Goal: Transaction & Acquisition: Purchase product/service

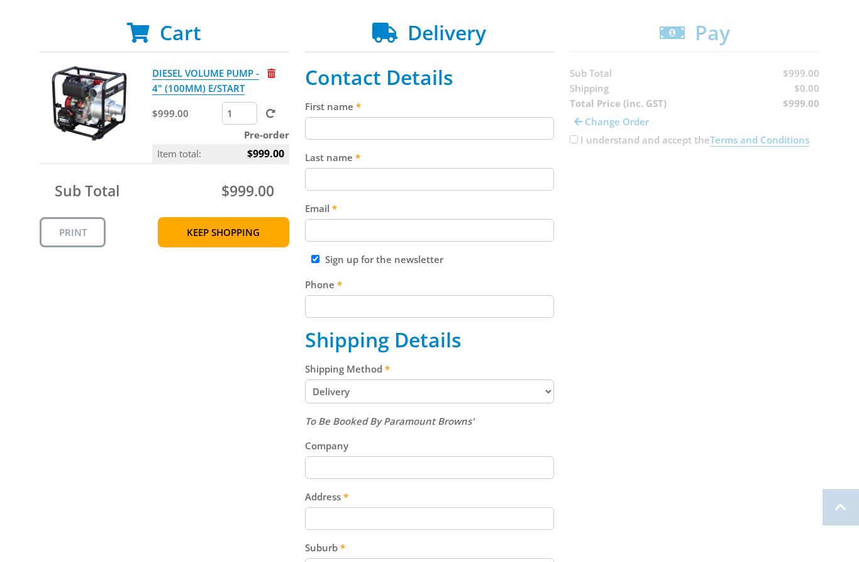
scroll to position [238, 0]
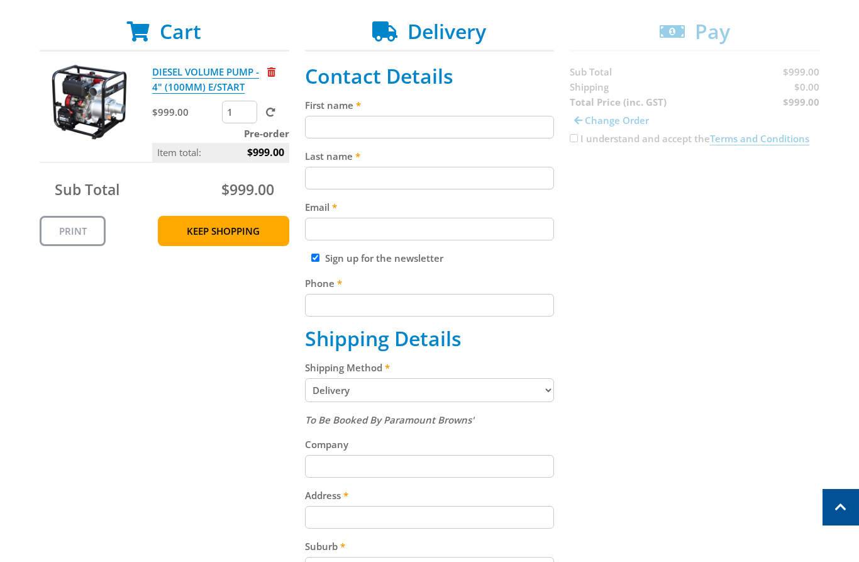
click at [406, 125] on input "First name" at bounding box center [430, 127] width 250 height 23
paste input "[PERSON_NAME]"
type input "[PERSON_NAME]"
click at [441, 172] on input "Last name" at bounding box center [430, 178] width 250 height 23
paste input "[PERSON_NAME]"
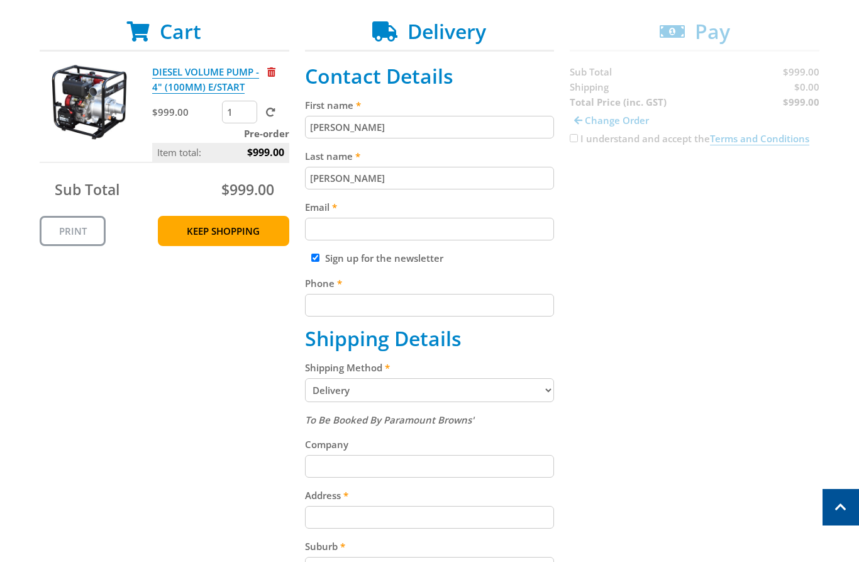
type input "[PERSON_NAME]"
click at [481, 215] on div "Email" at bounding box center [430, 219] width 250 height 41
click at [493, 243] on fieldset "Contact Details First name [PERSON_NAME] Last name [PERSON_NAME] Email Sign up …" at bounding box center [430, 456] width 250 height 784
click at [502, 245] on fieldset "Contact Details First name [PERSON_NAME] Last name [PERSON_NAME] Email Sign up …" at bounding box center [430, 456] width 250 height 784
click at [506, 242] on fieldset "Contact Details First name [PERSON_NAME] Last name [PERSON_NAME] Email Sign up …" at bounding box center [430, 456] width 250 height 784
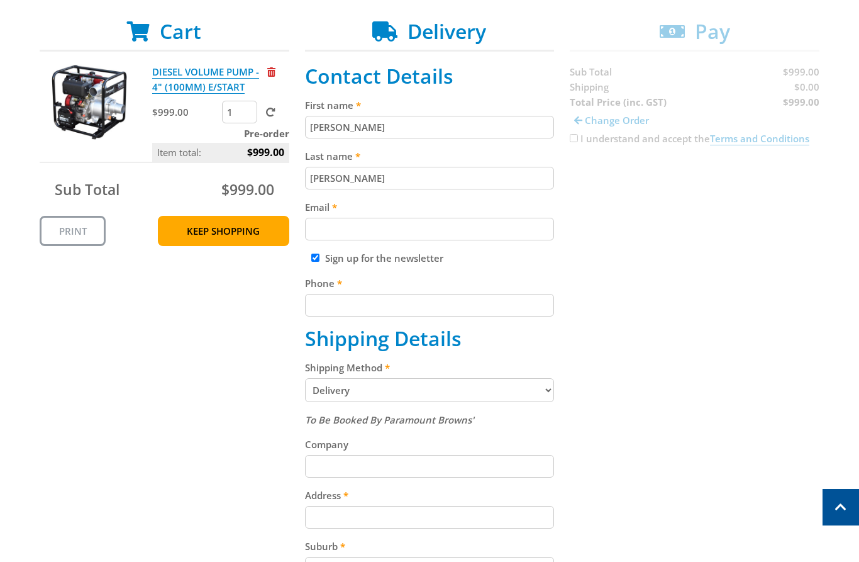
click at [523, 232] on input "Email" at bounding box center [430, 229] width 250 height 23
paste input "[EMAIL_ADDRESS][DOMAIN_NAME]"
type input "[EMAIL_ADDRESS][DOMAIN_NAME]"
click at [403, 298] on input "Phone" at bounding box center [430, 305] width 250 height 23
paste input "[PHONE_NUMBER]"
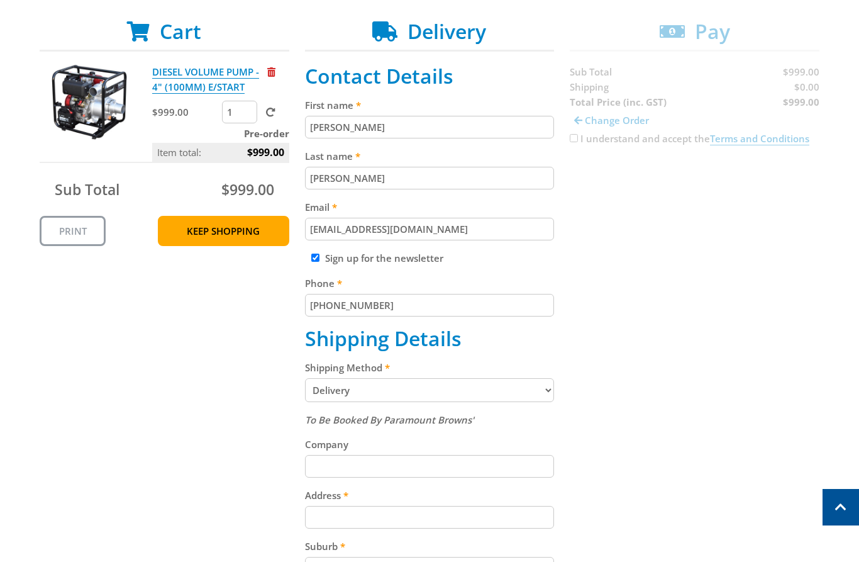
type input "[PHONE_NUMBER]"
click at [684, 273] on div "Cart DIESEL VOLUME PUMP - 4" (100MM) E/START $999.00 1 Pre-order Item total: $9…" at bounding box center [430, 456] width 780 height 873
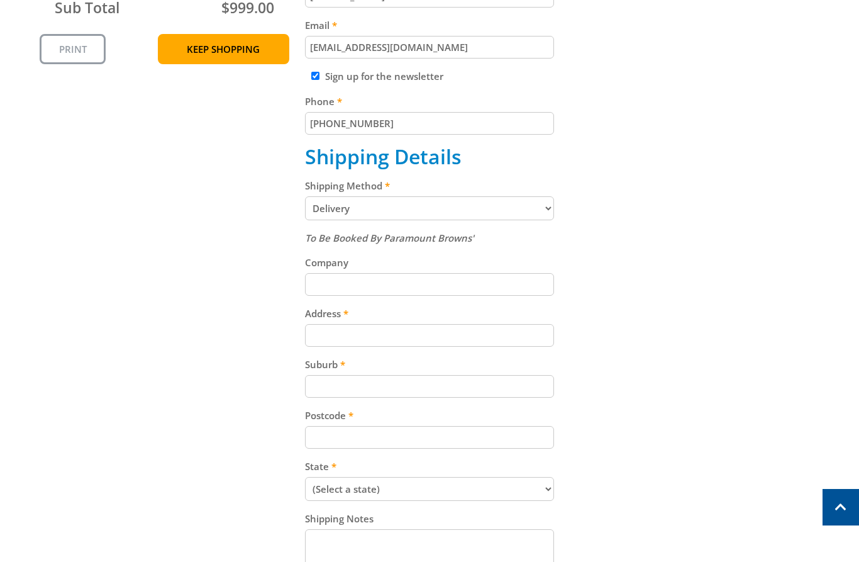
scroll to position [438, 0]
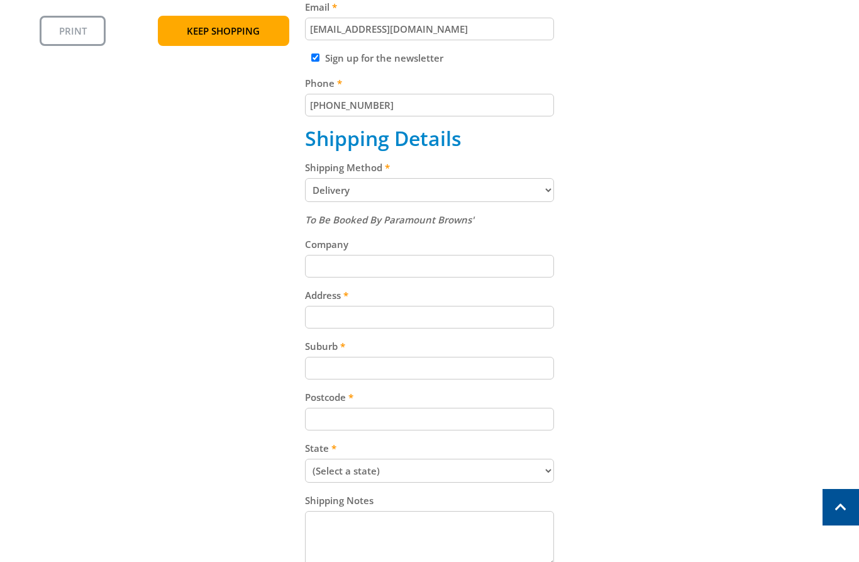
click at [388, 307] on input "Address" at bounding box center [430, 317] width 250 height 23
paste input "[STREET_ADDRESS]"
type input "[STREET_ADDRESS]"
click at [469, 364] on input "Suburb" at bounding box center [430, 368] width 250 height 23
paste input "Gepps Cross"
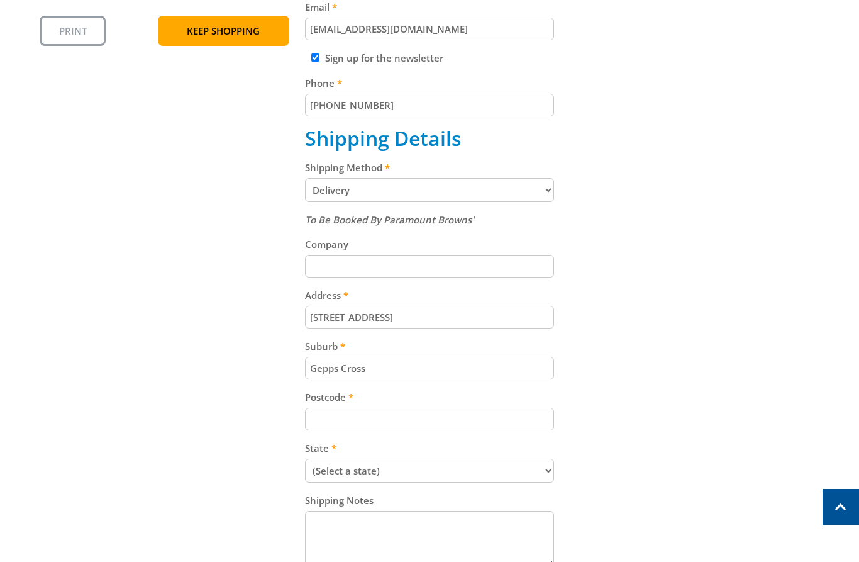
type input "Gepps Cross"
click at [749, 311] on div "Cart DIESEL VOLUME PUMP - 4" (100MM) E/START $999.00 1 Pre-order Item total: $9…" at bounding box center [430, 255] width 780 height 873
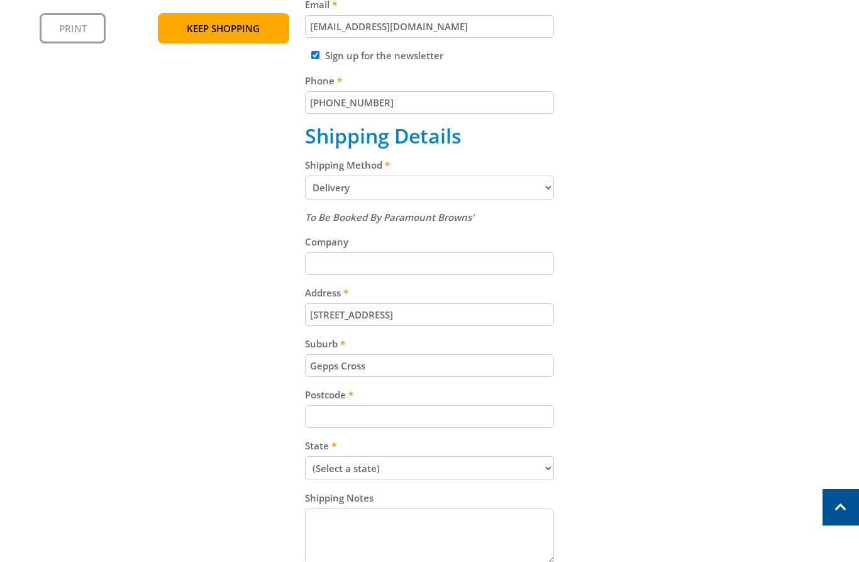
scroll to position [452, 0]
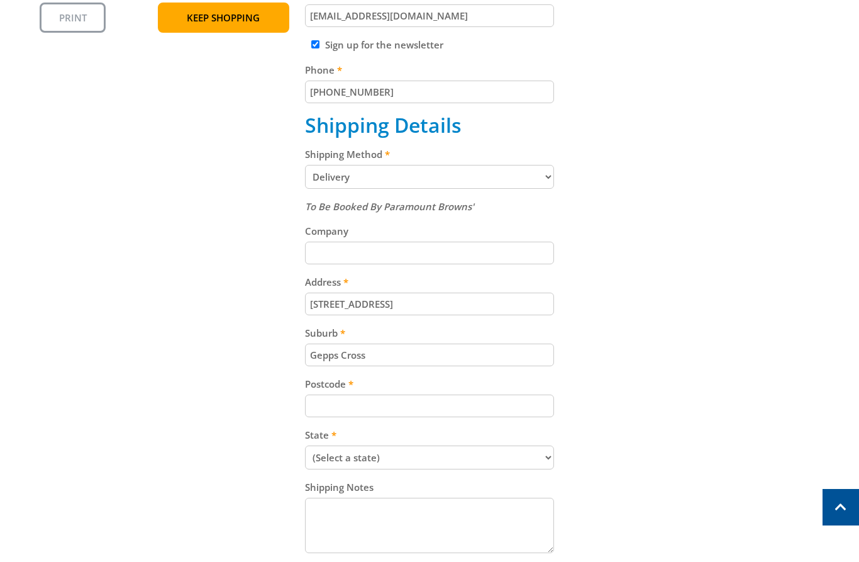
click at [464, 418] on div "To Be Booked By Paramount Browns' Company Address [STREET_ADDRESS] Suburb Gepps…" at bounding box center [430, 378] width 250 height 358
click at [472, 403] on input "Postcode" at bounding box center [430, 405] width 250 height 23
paste input "5094"
type input "5094"
click at [771, 316] on div "Cart DIESEL VOLUME PUMP - 4" (100MM) E/START $999.00 1 Pre-order Item total: $9…" at bounding box center [430, 242] width 780 height 873
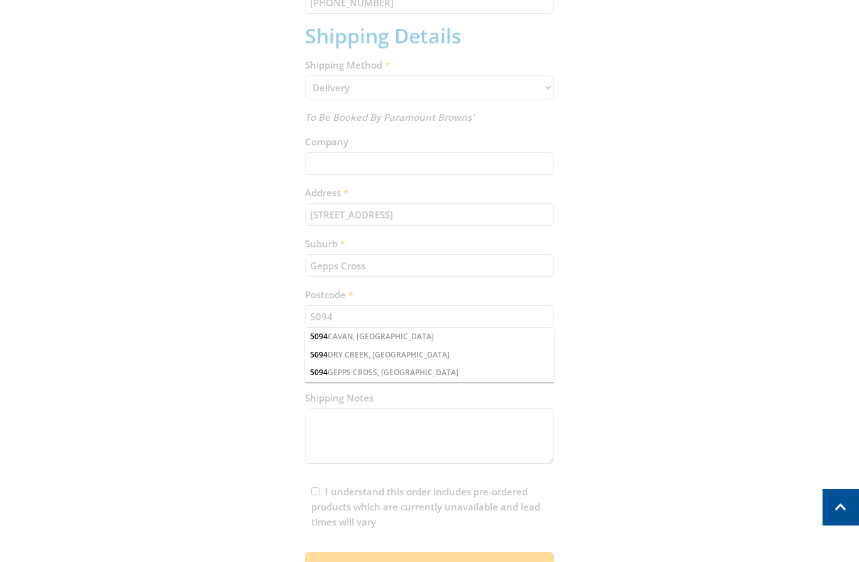
scroll to position [542, 0]
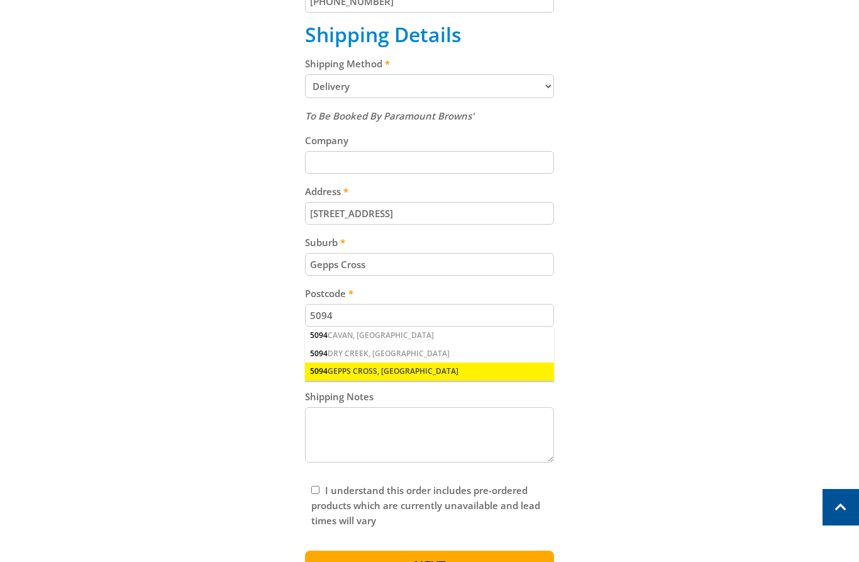
click at [367, 369] on div "5094 GEPPS CROSS, [GEOGRAPHIC_DATA]" at bounding box center [430, 371] width 250 height 18
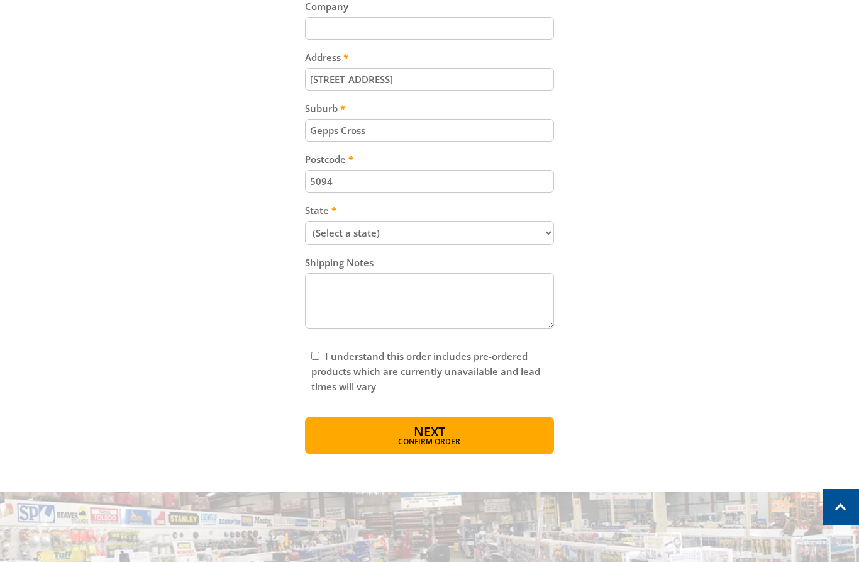
scroll to position [686, 0]
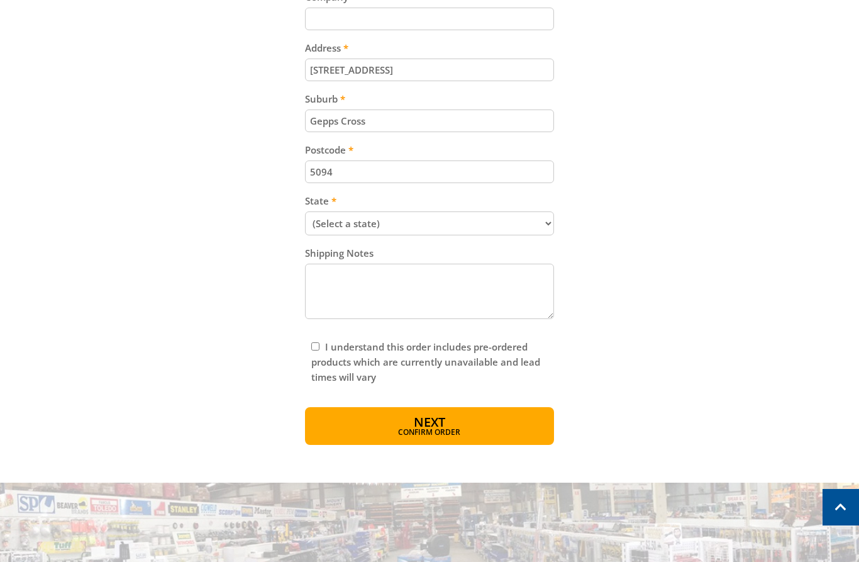
click at [315, 347] on input "I understand this order includes pre-ordered products which are currently unava…" at bounding box center [315, 346] width 8 height 8
checkbox input "true"
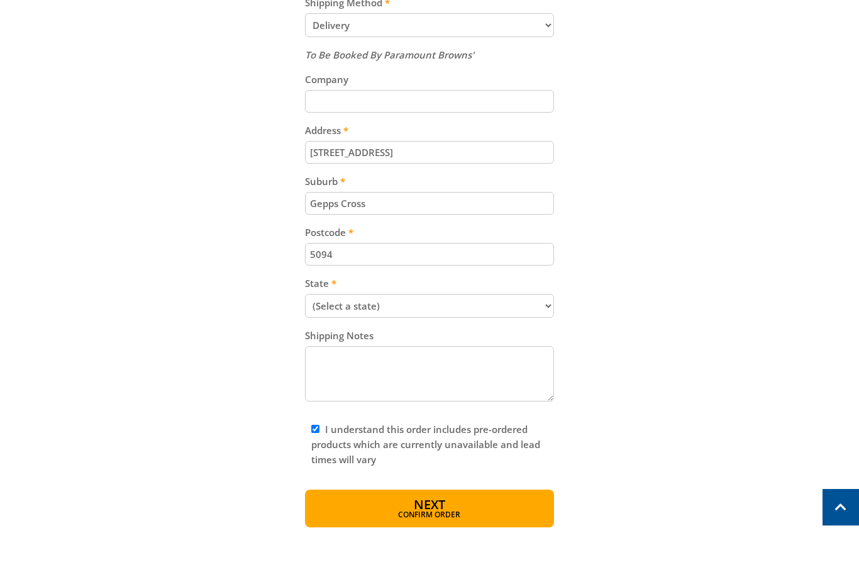
scroll to position [605, 0]
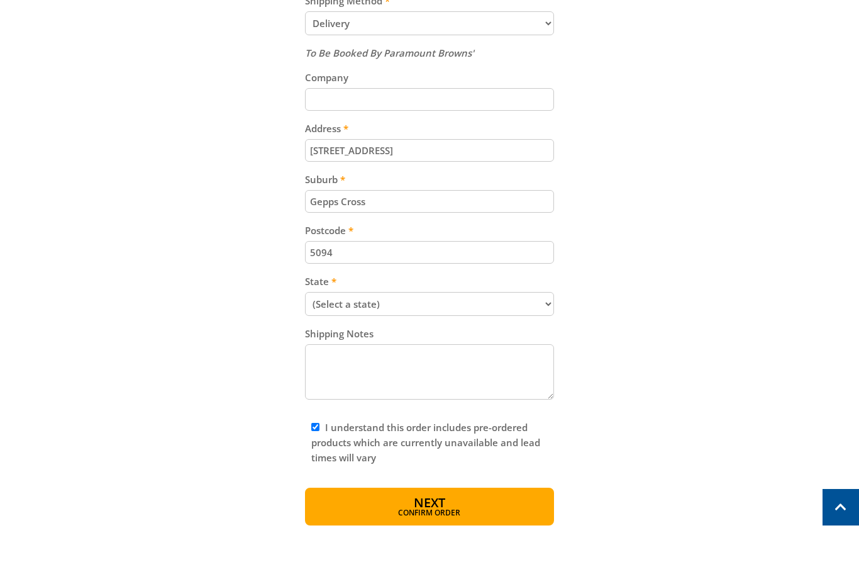
click at [460, 300] on select "(Select a state) [GEOGRAPHIC_DATA] [GEOGRAPHIC_DATA] [GEOGRAPHIC_DATA] [GEOGRAP…" at bounding box center [430, 304] width 250 height 24
click at [305, 292] on select "(Select a state) [GEOGRAPHIC_DATA] [GEOGRAPHIC_DATA] [GEOGRAPHIC_DATA] [GEOGRAP…" at bounding box center [430, 304] width 250 height 24
click at [398, 300] on select "(Select a state) [GEOGRAPHIC_DATA] [GEOGRAPHIC_DATA] [GEOGRAPHIC_DATA] [GEOGRAP…" at bounding box center [430, 304] width 250 height 24
select select "SA"
click at [305, 292] on select "(Select a state) [GEOGRAPHIC_DATA] [GEOGRAPHIC_DATA] [GEOGRAPHIC_DATA] [GEOGRAP…" at bounding box center [430, 304] width 250 height 24
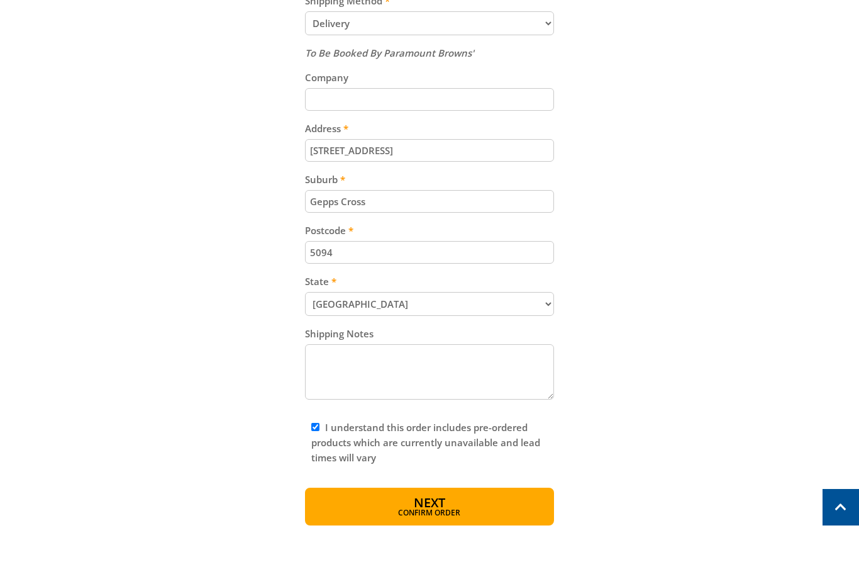
click at [629, 367] on div "Cart DIESEL VOLUME PUMP - 4" (100MM) E/START $999.00 1 Pre-order Item total: $9…" at bounding box center [430, 89] width 780 height 873
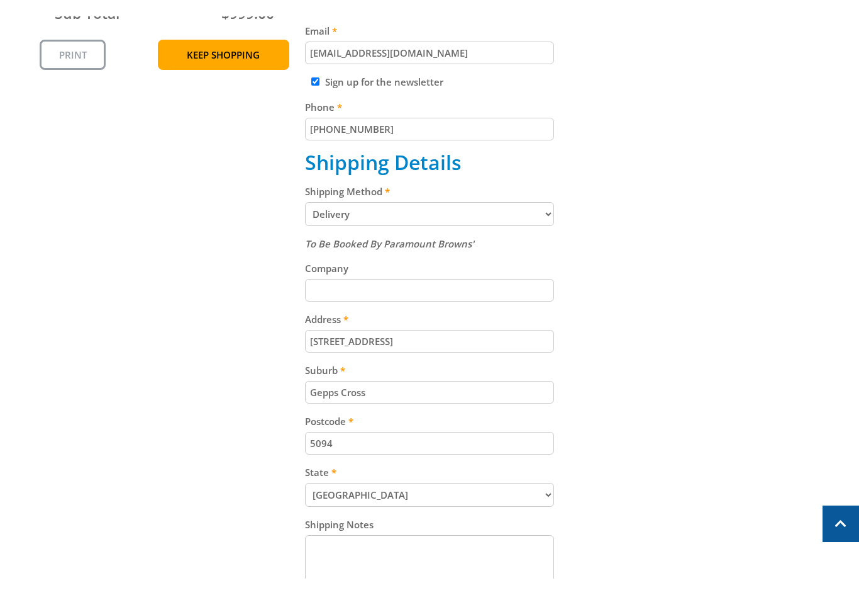
scroll to position [821, 0]
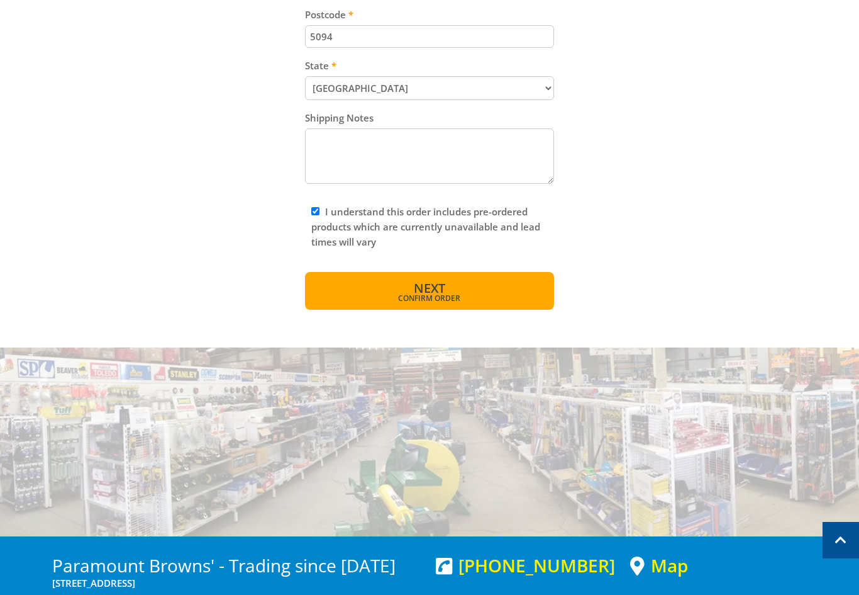
click at [430, 291] on span "Next" at bounding box center [429, 287] width 31 height 17
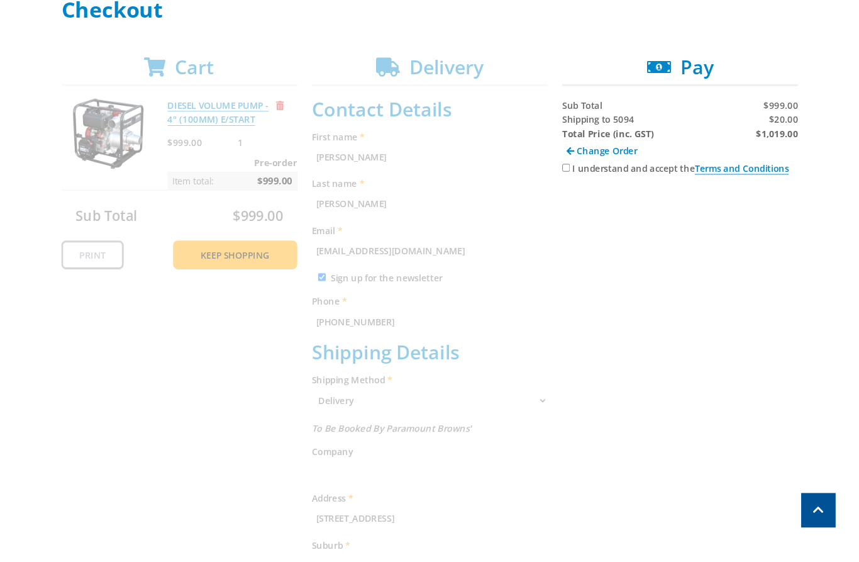
scroll to position [194, 0]
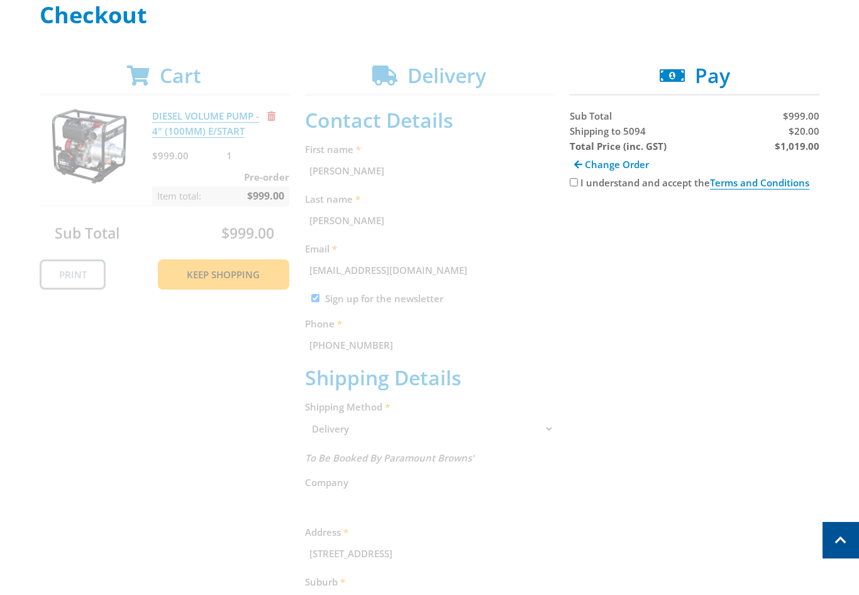
click at [574, 181] on input "I understand and accept the Terms and Conditions" at bounding box center [574, 182] width 8 height 8
checkbox input "true"
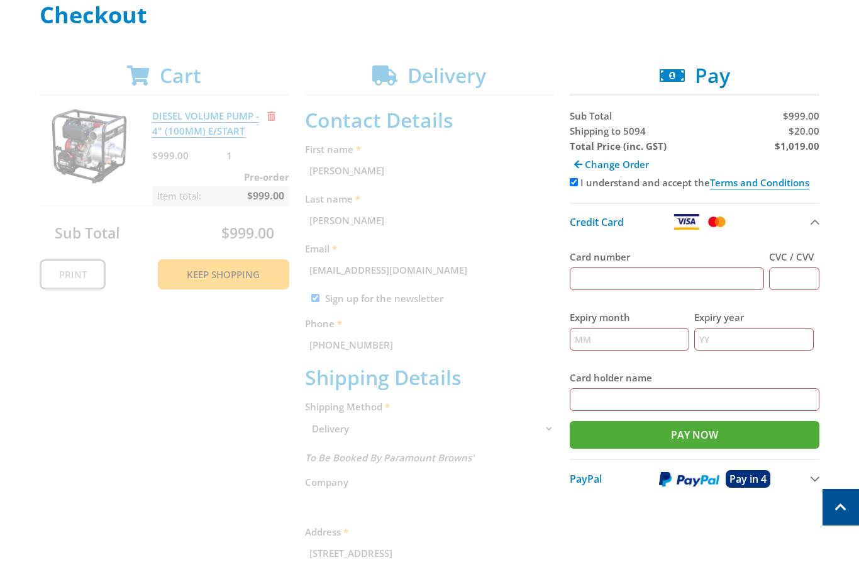
click at [587, 129] on span "Shipping to 5094" at bounding box center [608, 131] width 76 height 13
copy span "Shipping"
click at [809, 133] on span "$20.00" at bounding box center [804, 131] width 31 height 13
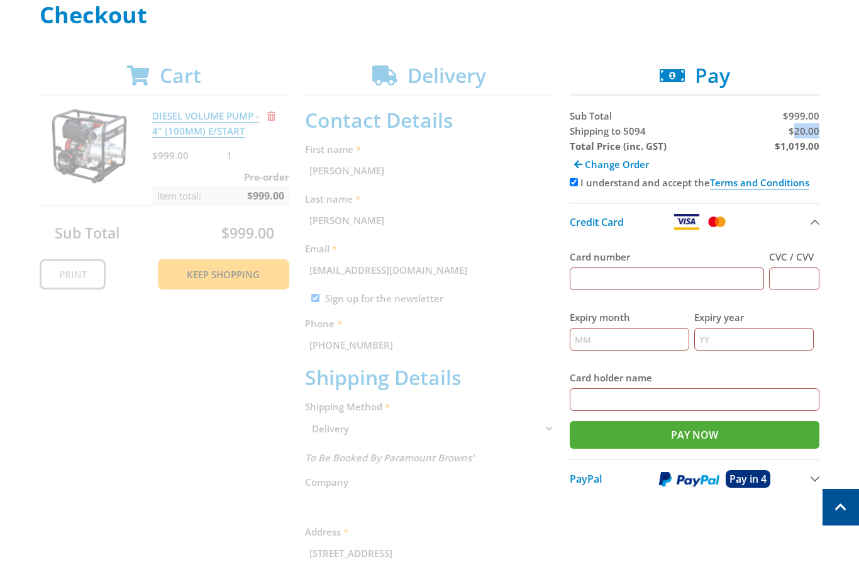
copy span "20.00"
click at [785, 144] on strong "$1,019.00" at bounding box center [797, 146] width 45 height 13
copy strong "1,019.00"
click at [186, 423] on div "Cart DIESEL VOLUME PUMP - 4" (100MM) E/START $999.00 1 Pre-order Item total: $9…" at bounding box center [430, 493] width 780 height 859
